Goal: Obtain resource: Obtain resource

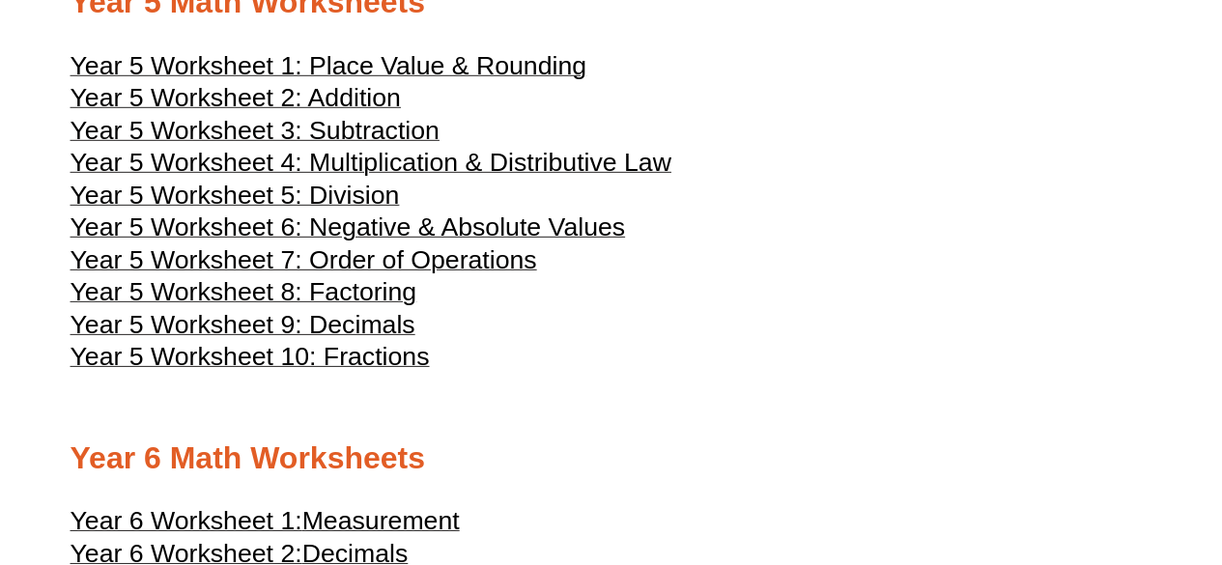
scroll to position [2876, 0]
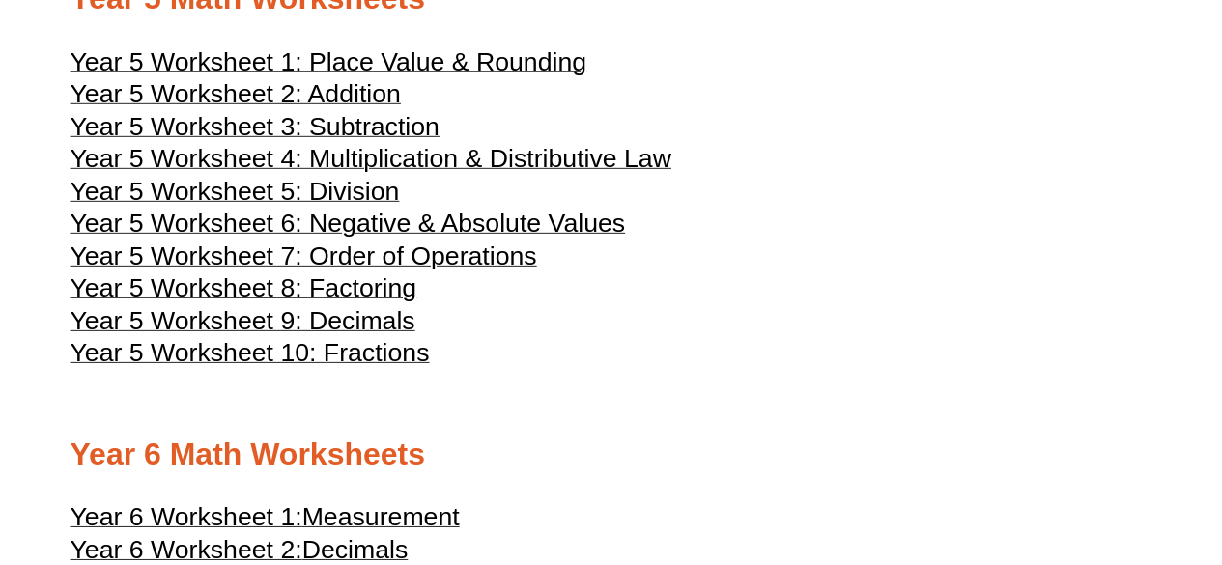
click at [357, 108] on span "Year 5 Worksheet 2: Addition" at bounding box center [236, 93] width 330 height 29
click at [352, 367] on span "Year 5 Worksheet 10: Fractions" at bounding box center [250, 352] width 359 height 29
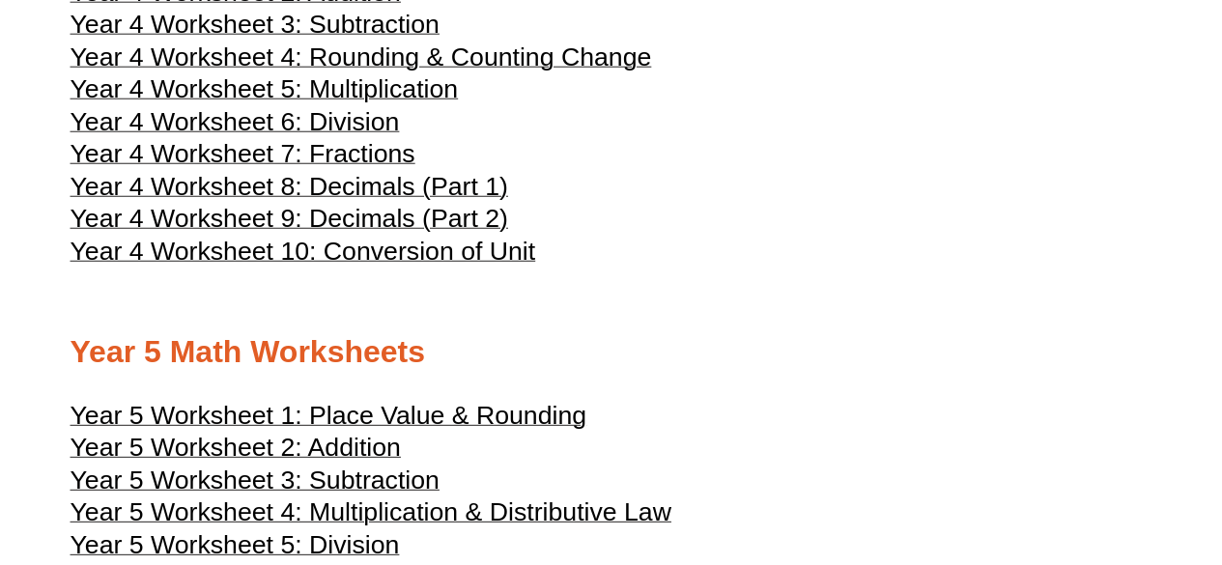
scroll to position [2521, 0]
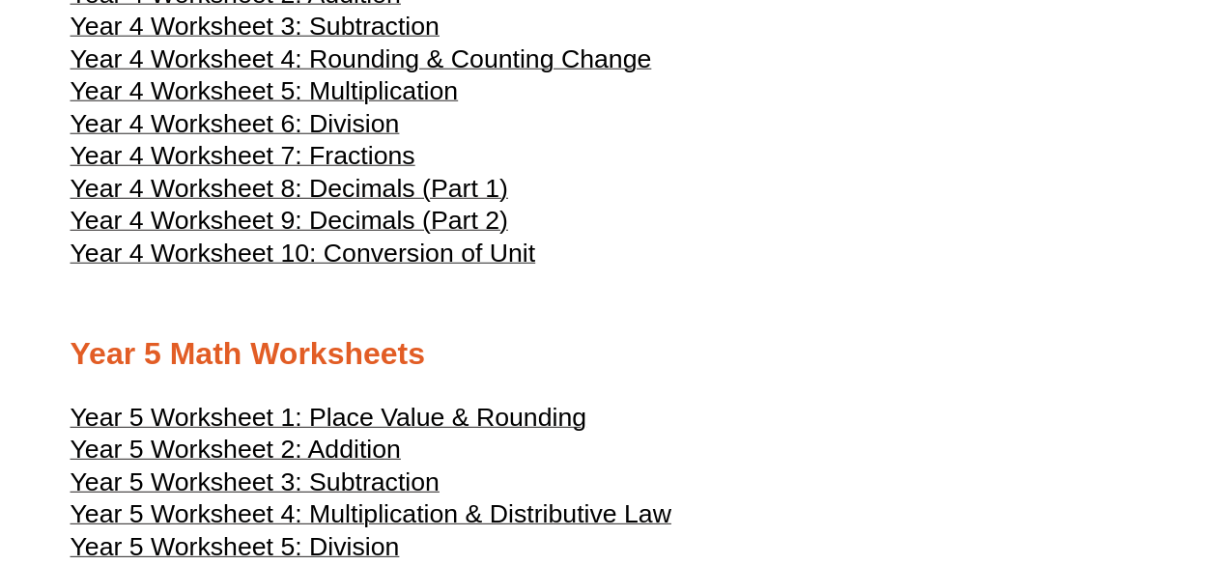
click at [423, 105] on span "Year 4 Worksheet 5: Multiplication" at bounding box center [265, 90] width 388 height 29
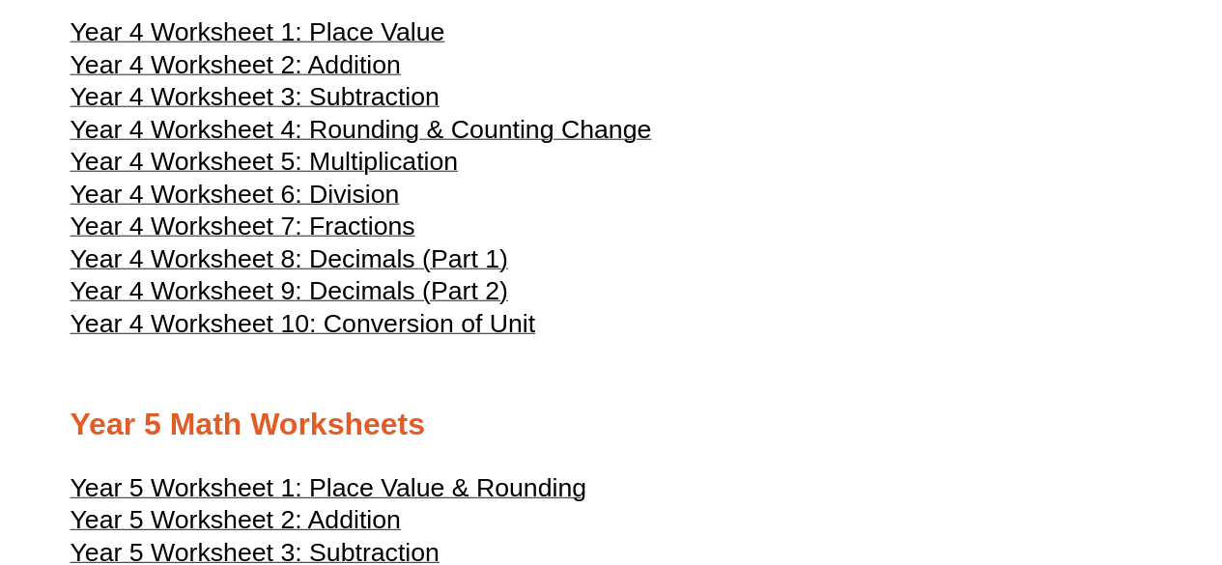
scroll to position [2448, 0]
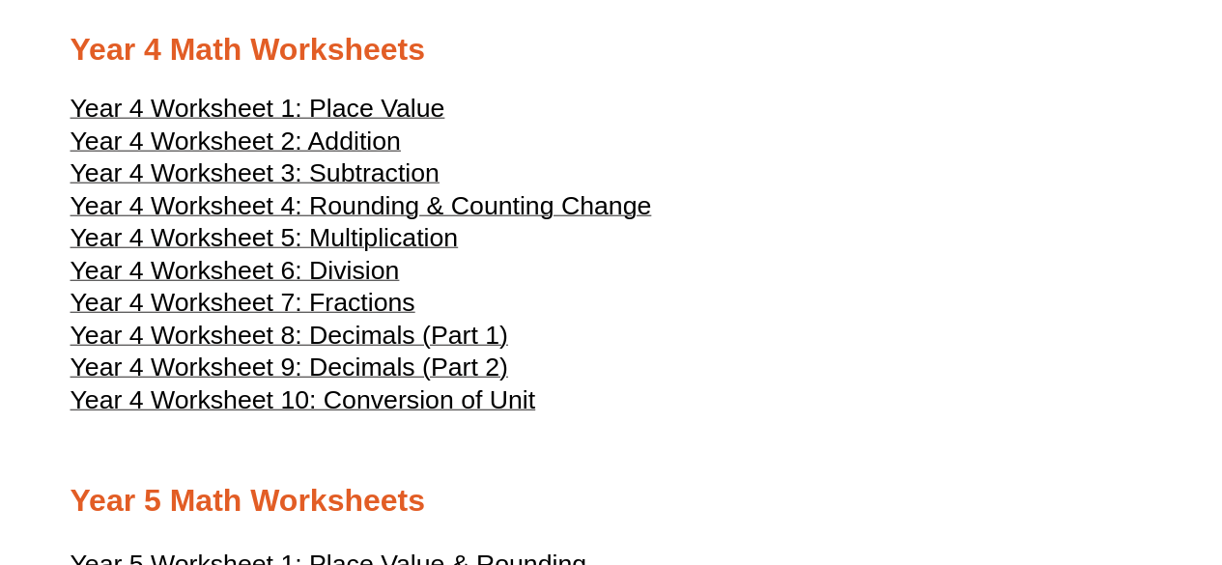
click at [112, 471] on div at bounding box center [612, 447] width 1082 height 48
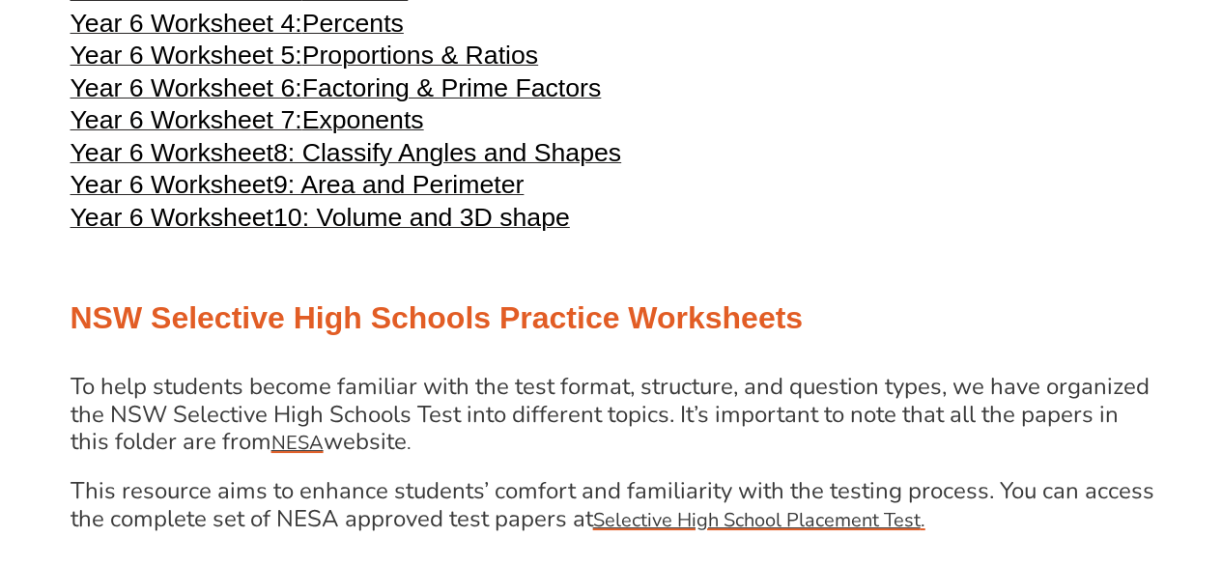
scroll to position [3467, 0]
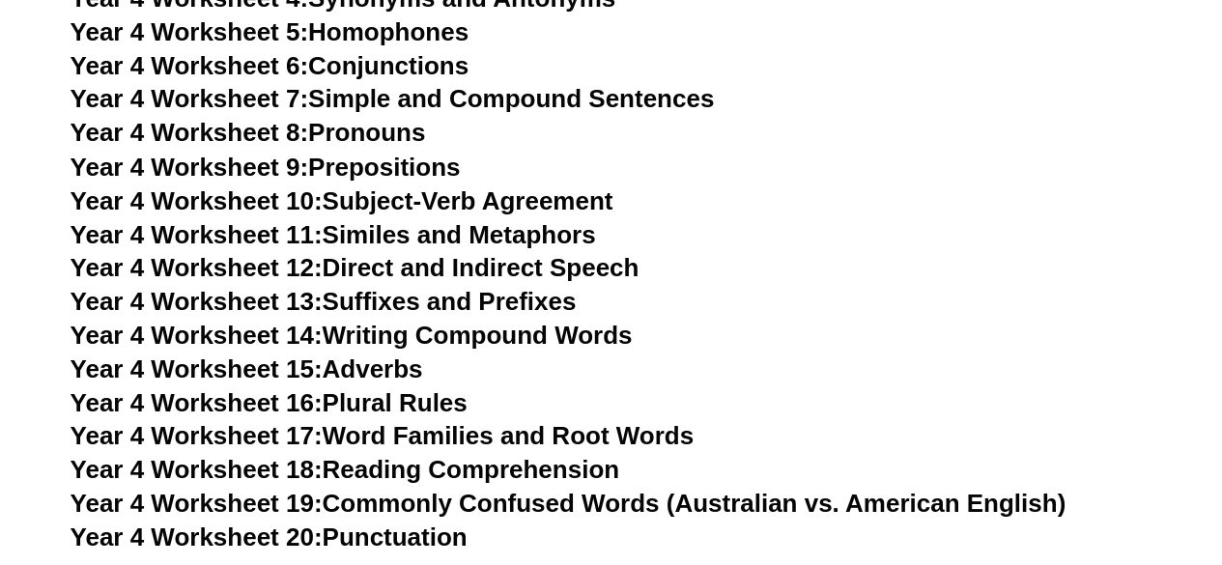
scroll to position [9033, 0]
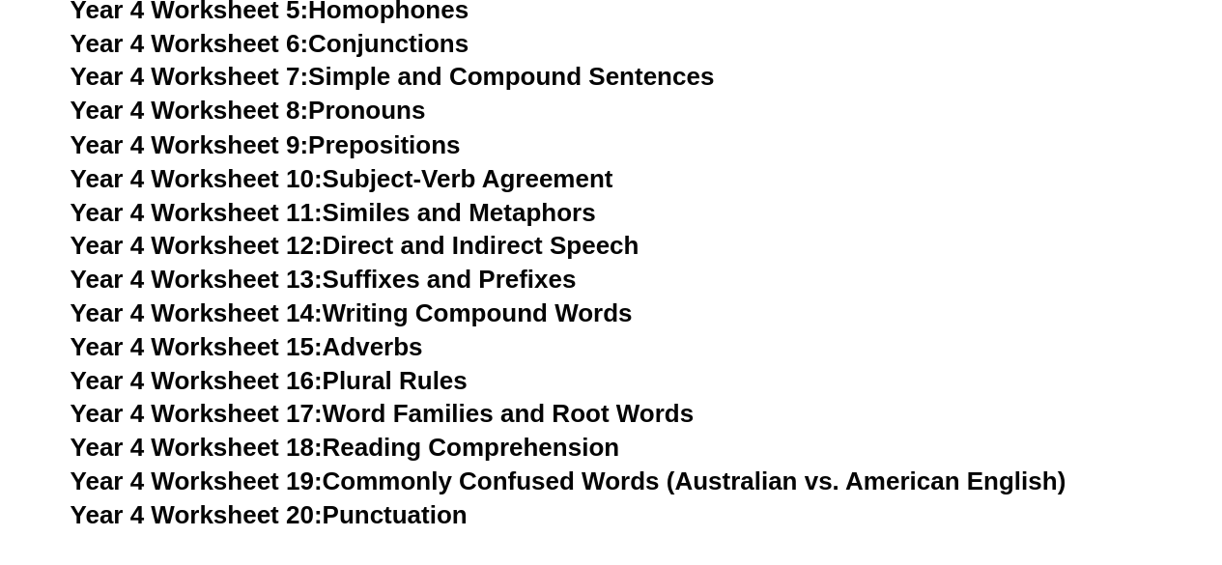
click at [359, 273] on link "Year 4 Worksheet 13: Suffixes and Prefixes" at bounding box center [324, 278] width 506 height 29
click at [396, 405] on link "Year 4 Worksheet 17: Word Families and Root Words" at bounding box center [382, 412] width 623 height 29
click at [358, 441] on link "Year 4 Worksheet 18: Reading Comprehension" at bounding box center [345, 446] width 549 height 29
